Goal: Book appointment/travel/reservation

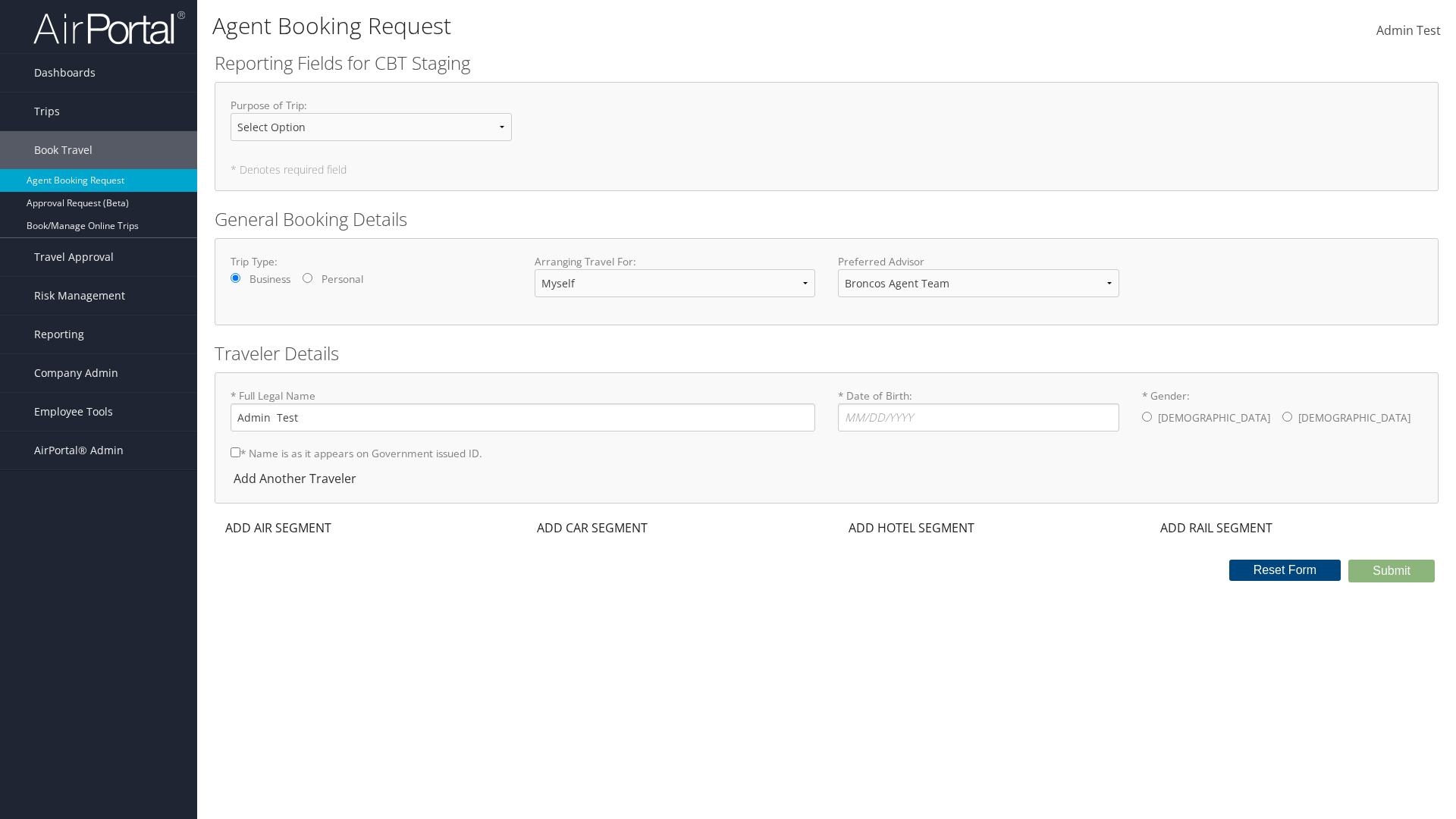
select select "[PERSON_NAME][EMAIL_ADDRESS][PERSON_NAME][DOMAIN_NAME]"
click at [979, 417] on input "* Date of Birth: Invalid Date" at bounding box center [979, 417] width 281 height 28
type input "[DATE]"
click at [1147, 416] on input "* Gender: [DEMOGRAPHIC_DATA] [DEMOGRAPHIC_DATA]" at bounding box center [1147, 416] width 10 height 10
radio input "true"
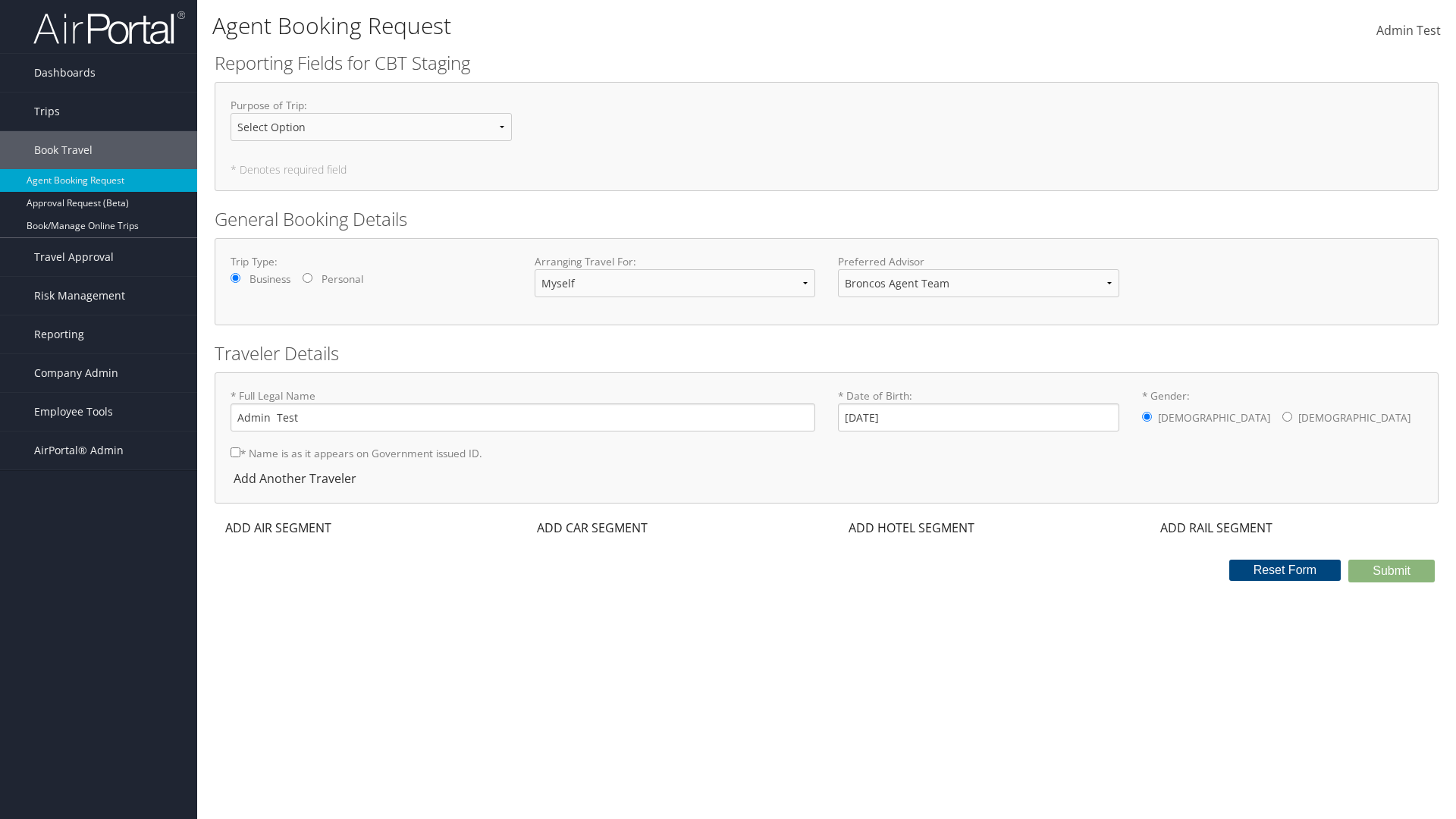
click at [235, 452] on input "* Name is as it appears on Government issued ID." at bounding box center [235, 452] width 10 height 10
checkbox input "true"
click at [279, 528] on div "ADD AIR SEGMENT" at bounding box center [277, 528] width 125 height 18
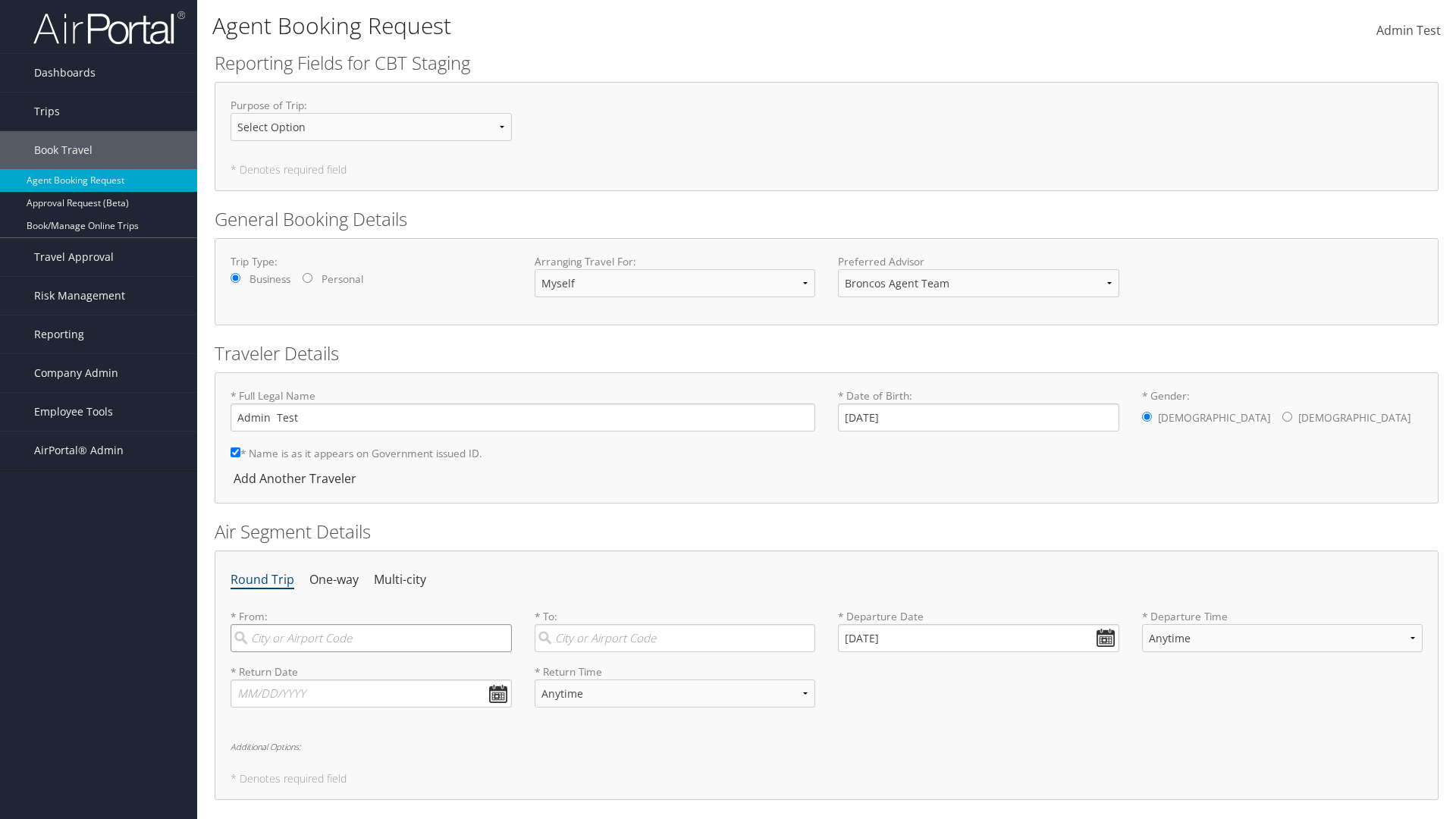
click at [371, 637] on input "search" at bounding box center [371, 637] width 281 height 28
click at [373, 652] on input "[GEOGRAPHIC_DATA]" at bounding box center [371, 637] width 281 height 28
type input "[GEOGRAPHIC_DATA] ([GEOGRAPHIC_DATA] [GEOGRAPHIC_DATA])"
click at [674, 637] on input "search" at bounding box center [675, 637] width 281 height 28
click at [676, 652] on input "[GEOGRAPHIC_DATA]" at bounding box center [675, 637] width 281 height 28
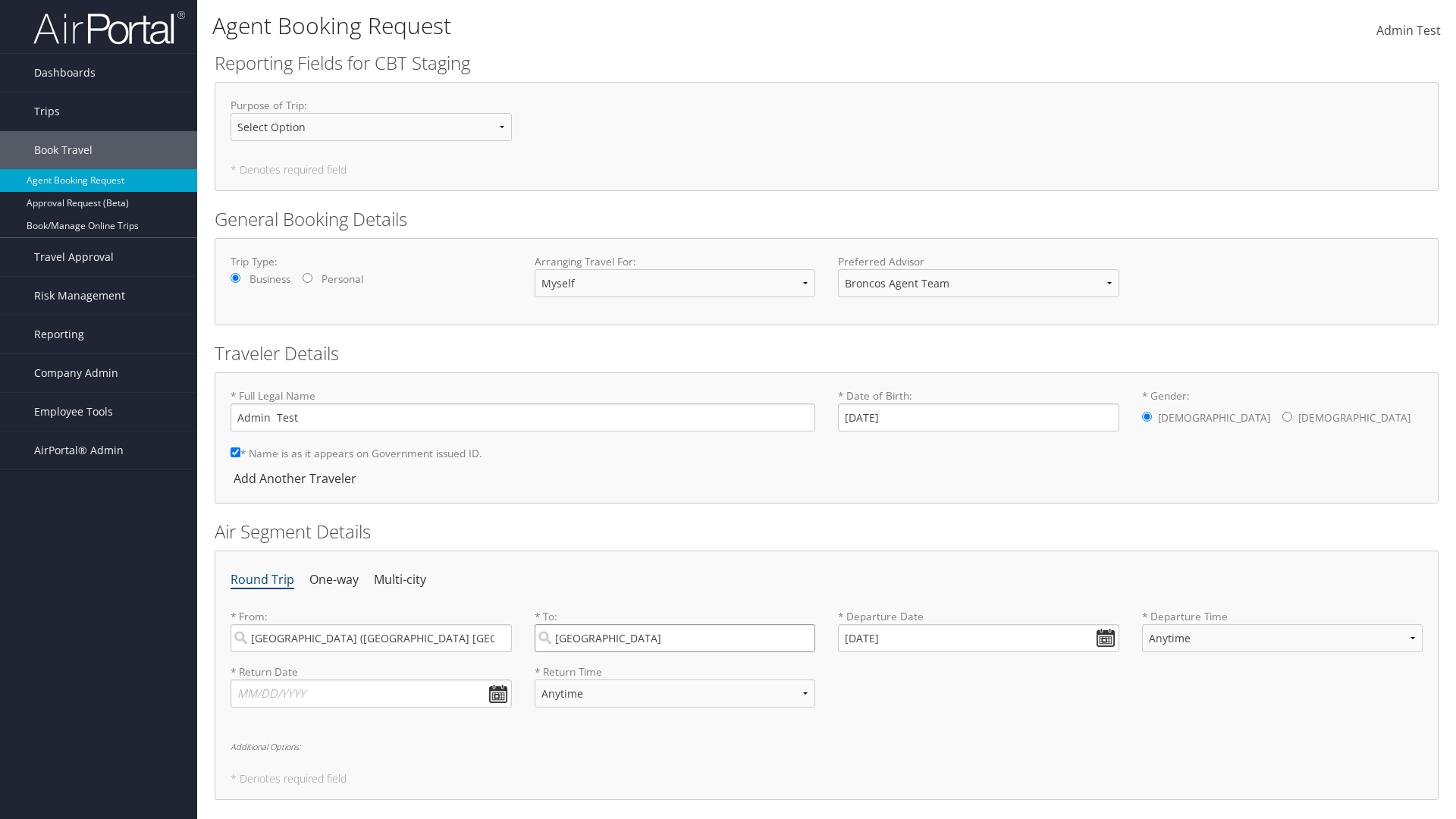
type input "[GEOGRAPHIC_DATA] (LCY [GEOGRAPHIC_DATA])"
click at [371, 692] on input "text" at bounding box center [371, 692] width 281 height 28
